Goal: Information Seeking & Learning: Learn about a topic

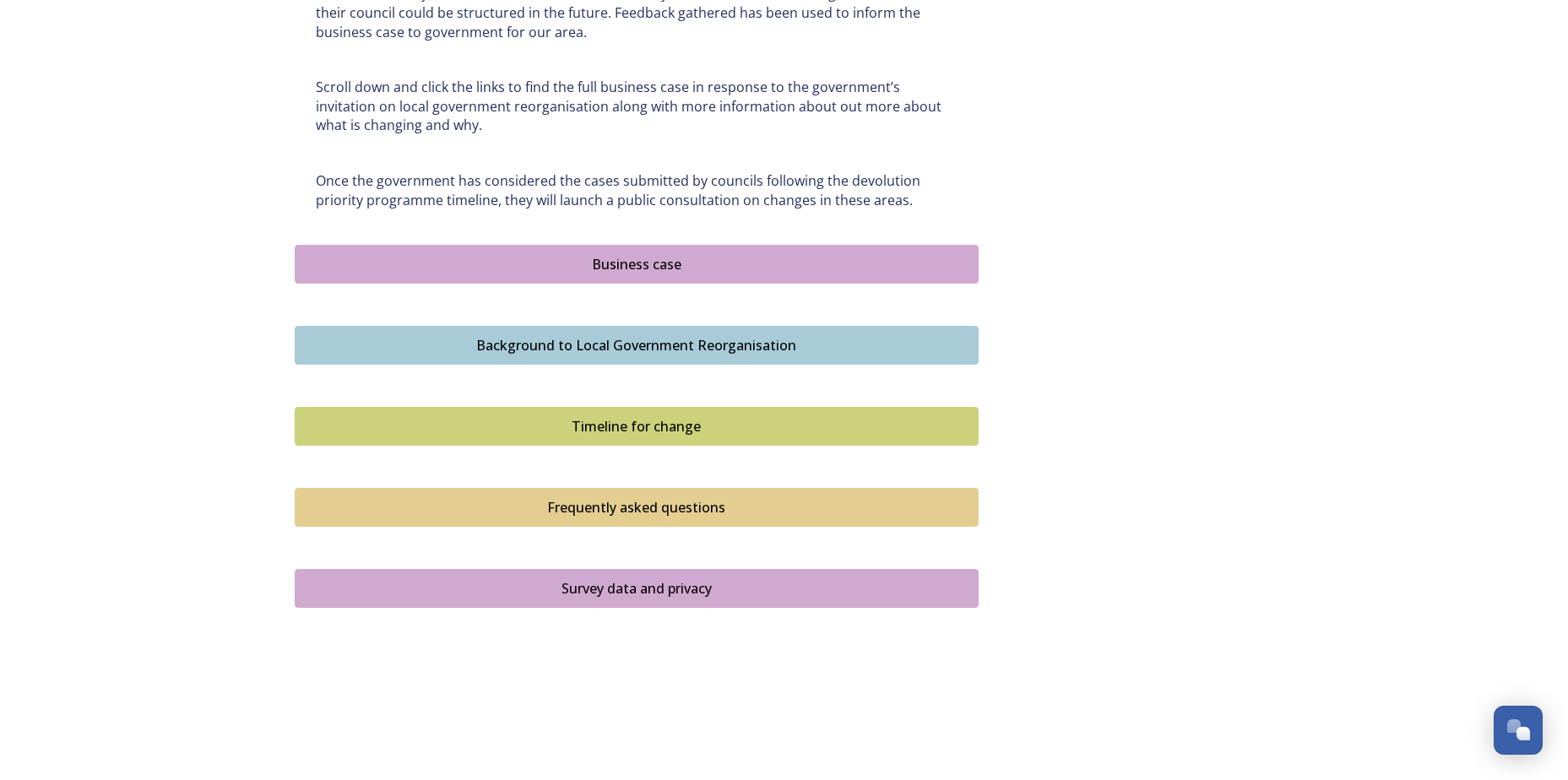
scroll to position [948, 0]
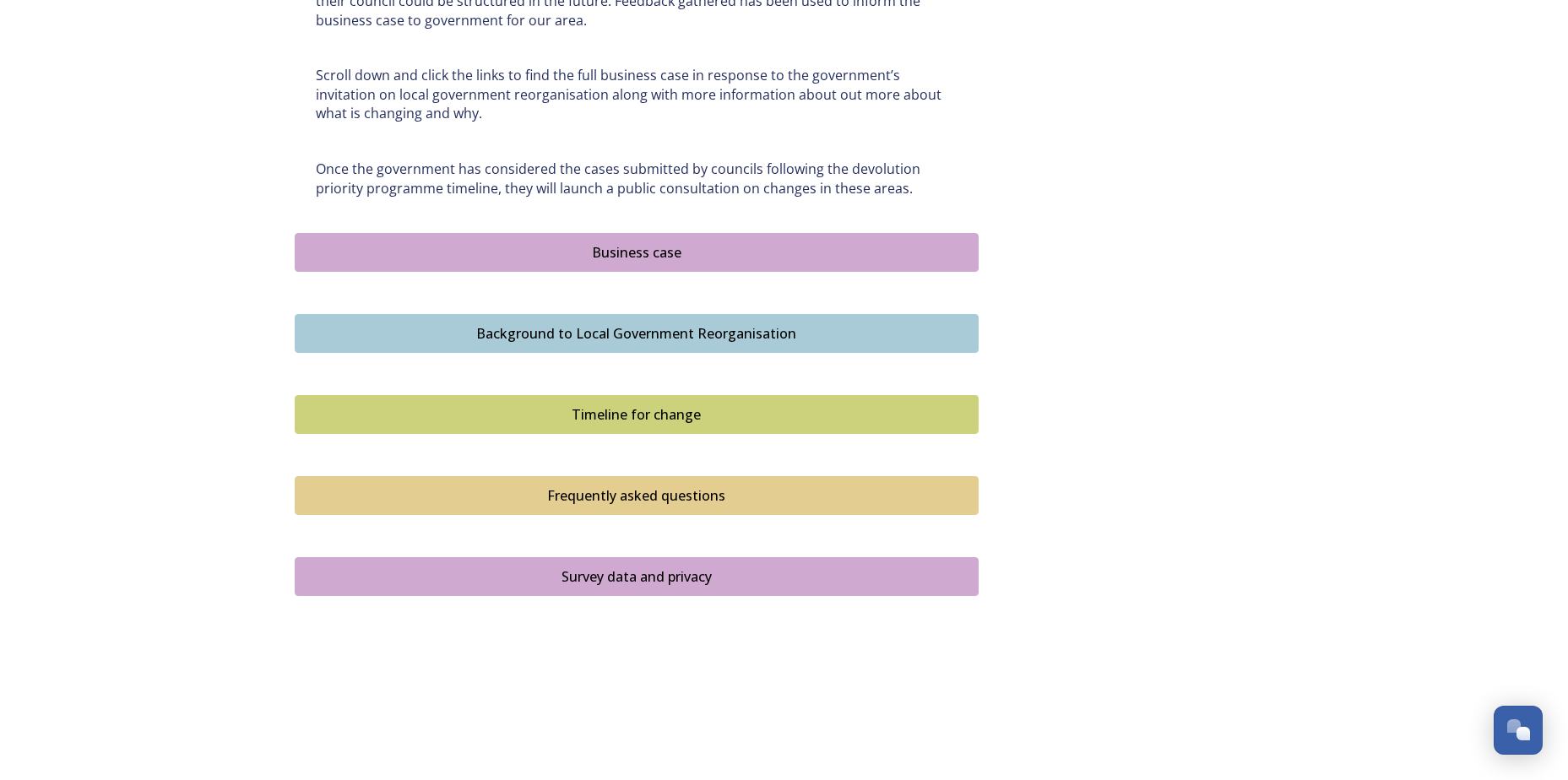
click at [672, 408] on div "Timeline for change" at bounding box center [637, 414] width 665 height 20
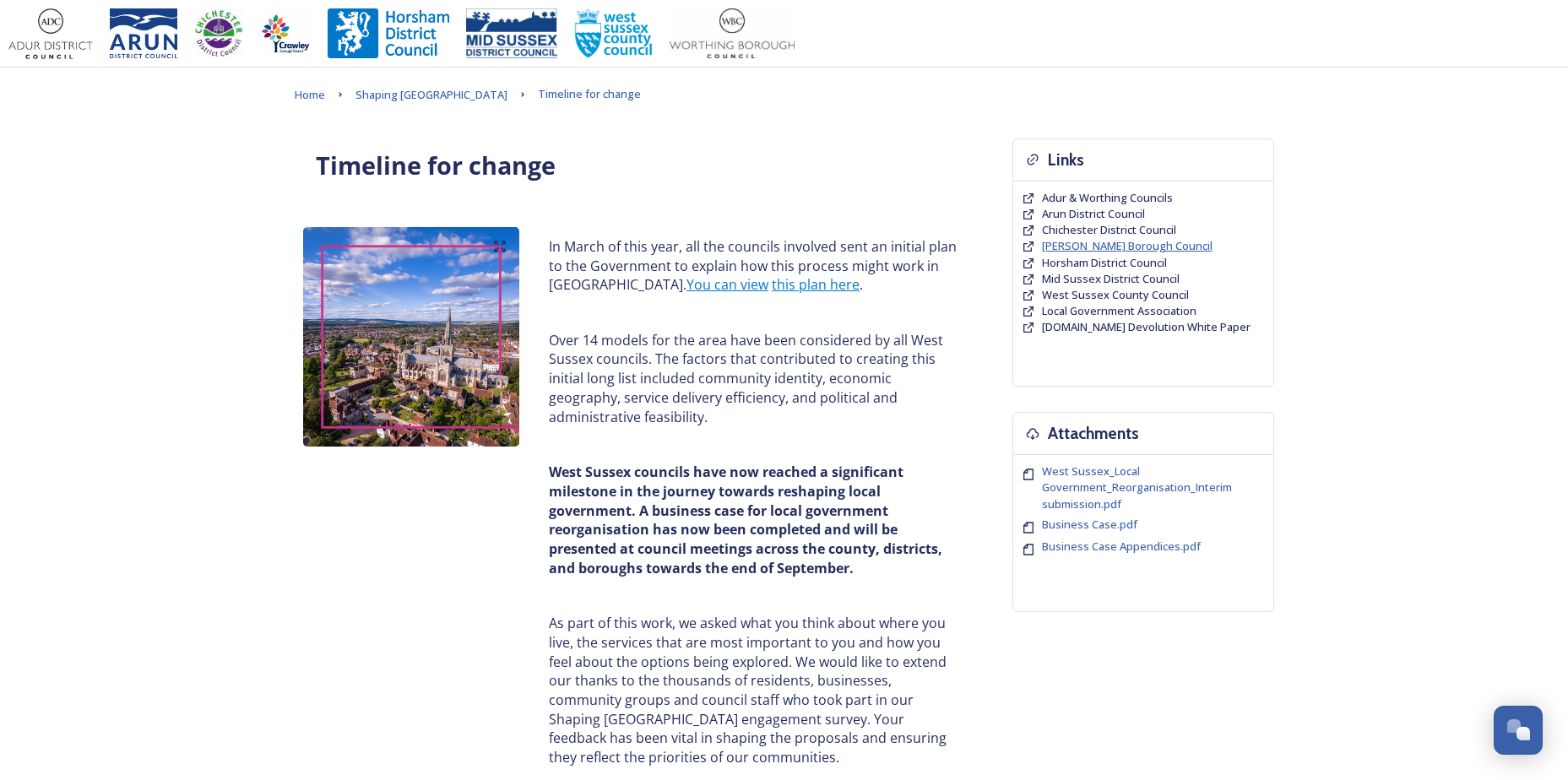
click at [1126, 246] on span "[PERSON_NAME] Borough Council" at bounding box center [1127, 246] width 171 height 16
click at [772, 284] on link "this plan here" at bounding box center [816, 284] width 88 height 19
click at [322, 92] on span "Home" at bounding box center [309, 95] width 30 height 16
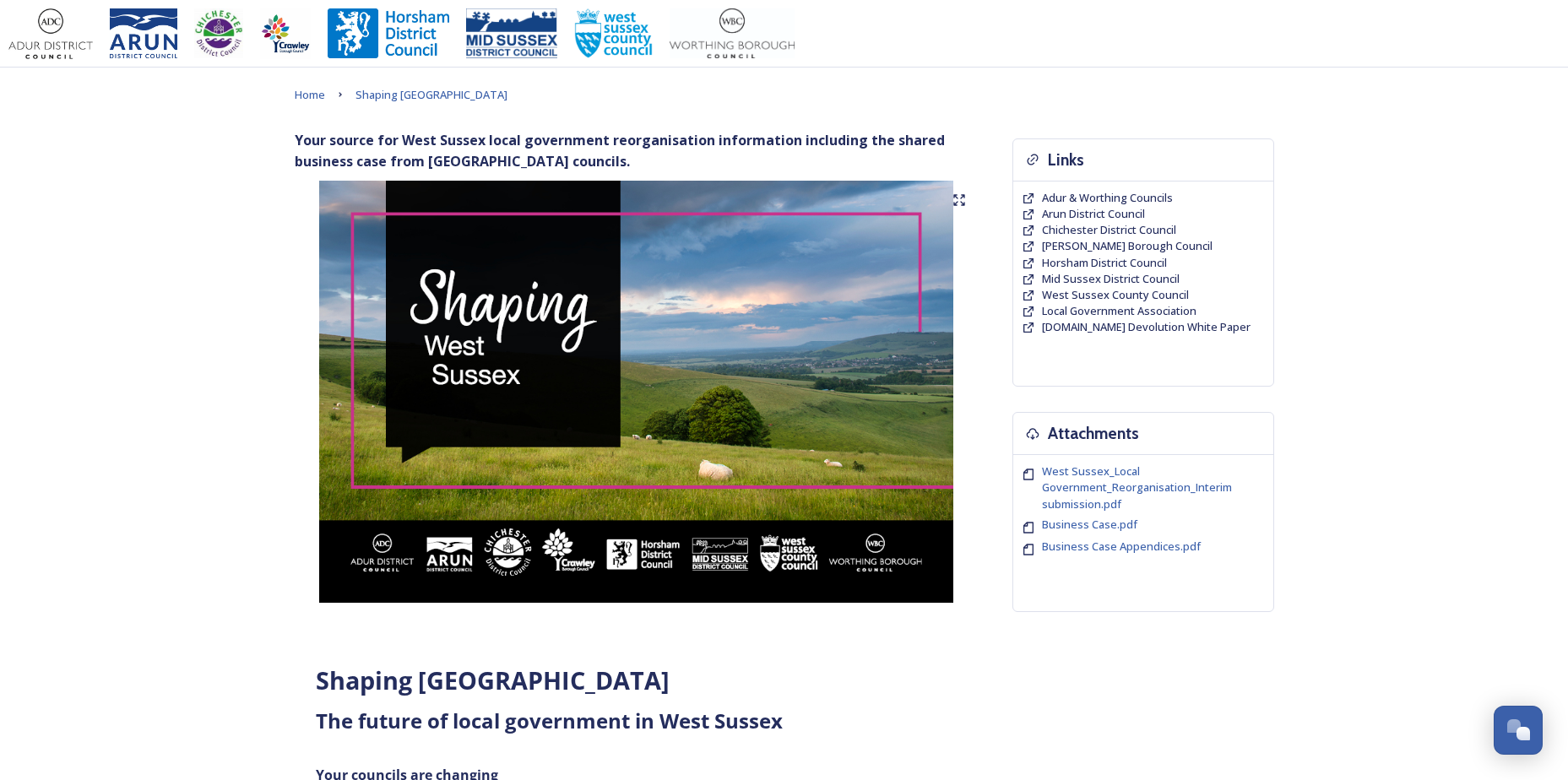
click at [675, 386] on img at bounding box center [637, 391] width 685 height 422
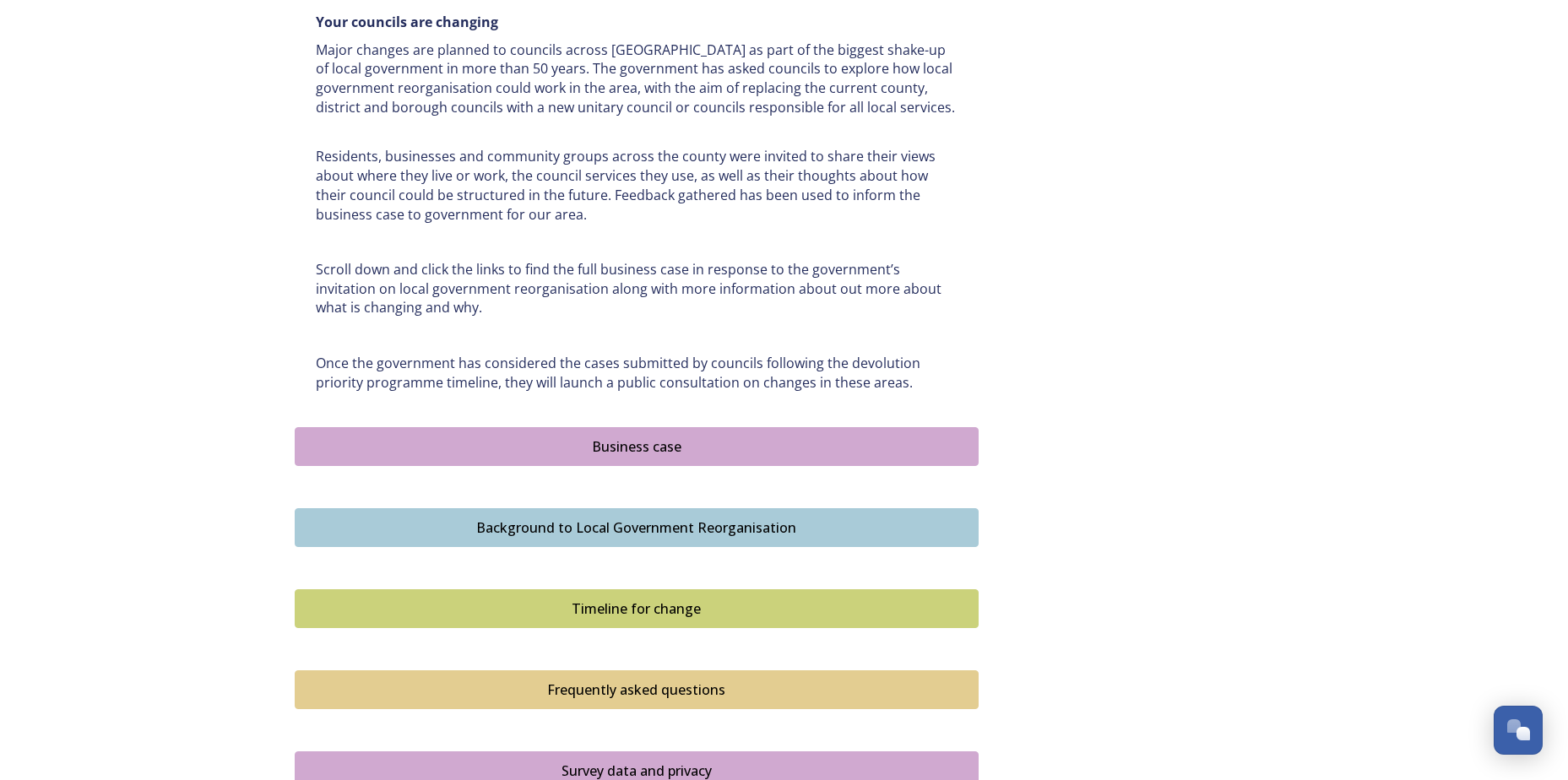
scroll to position [948, 0]
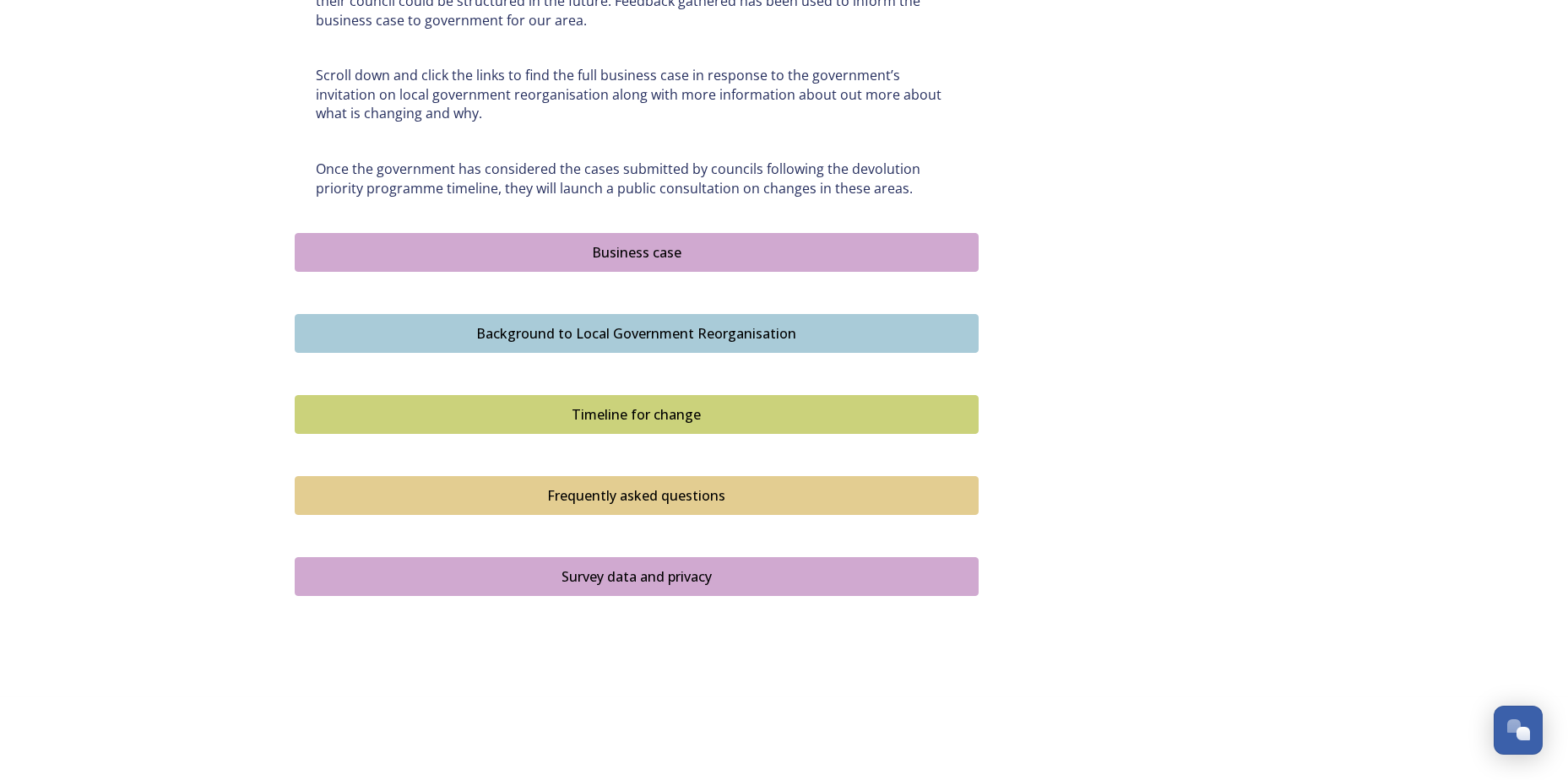
click at [640, 492] on div "Frequently asked questions" at bounding box center [637, 495] width 665 height 20
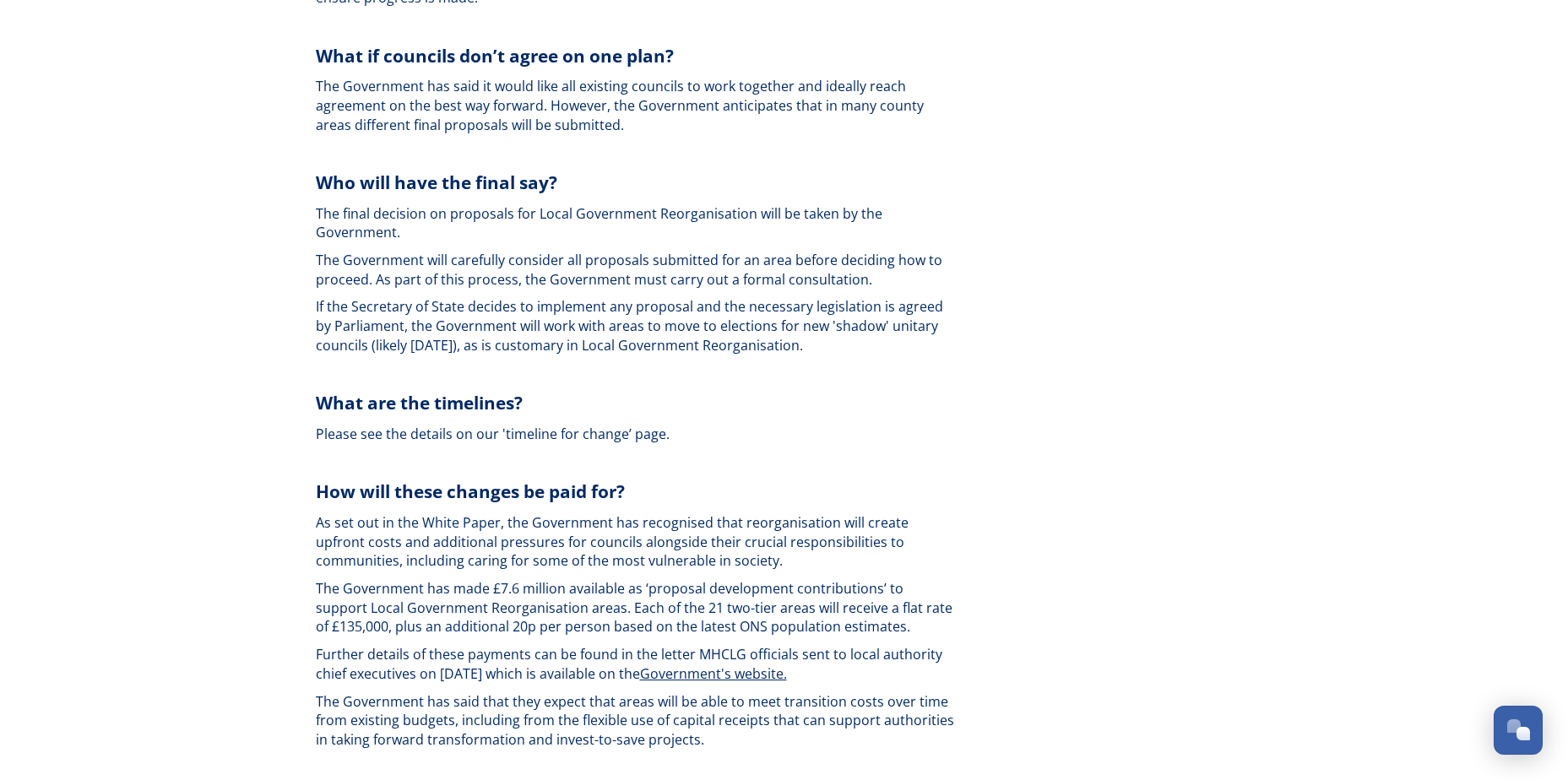
scroll to position [3294, 0]
